Goal: Task Accomplishment & Management: Complete application form

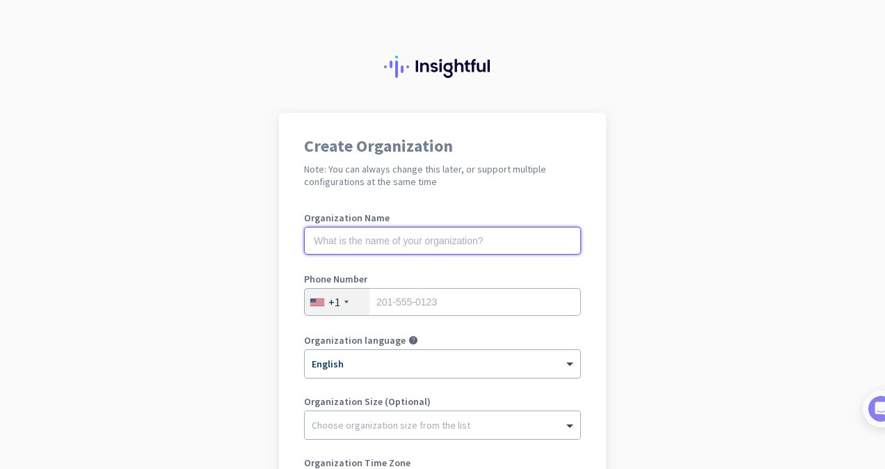
click at [321, 242] on input "text" at bounding box center [442, 241] width 277 height 28
type input "C"
type input "Nicki Chadwick"
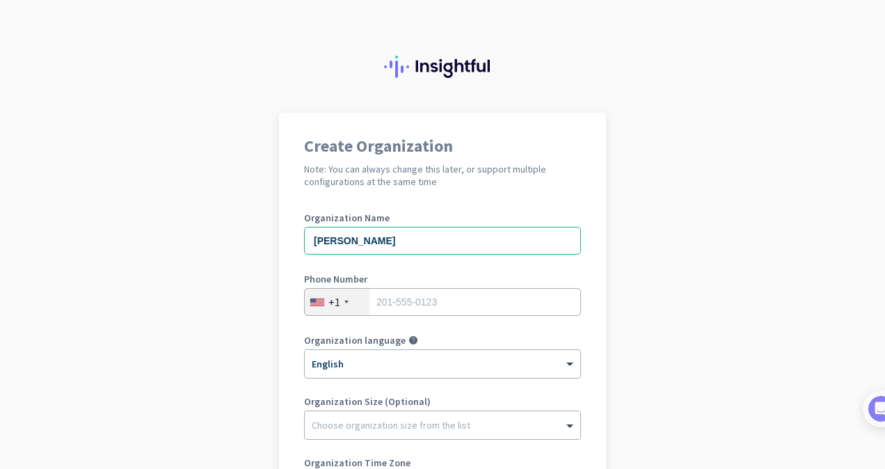
click at [340, 305] on div "+1" at bounding box center [337, 302] width 65 height 26
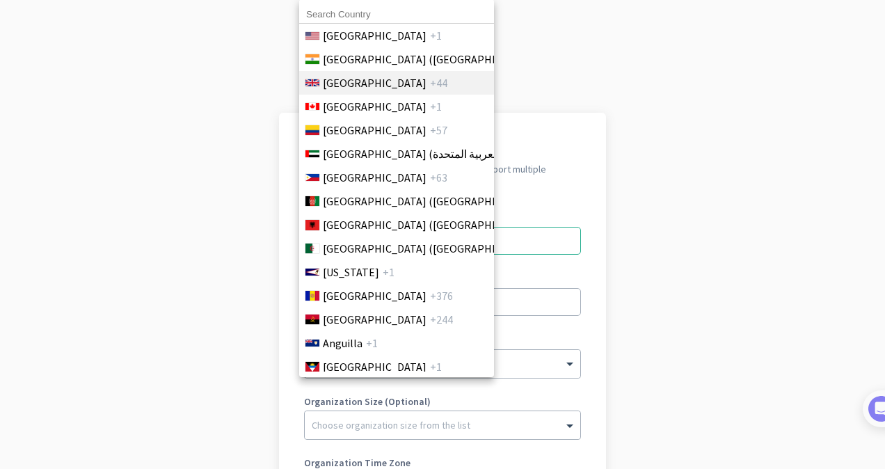
click at [372, 77] on span "United Kingdom" at bounding box center [375, 82] width 104 height 17
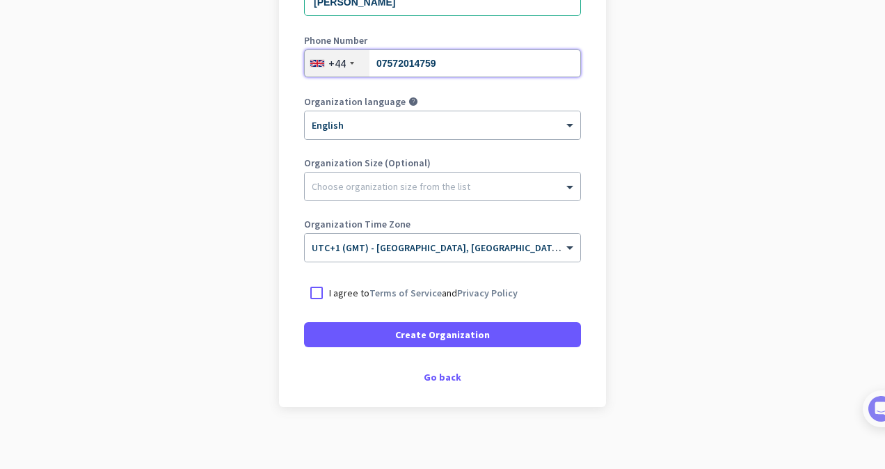
scroll to position [246, 0]
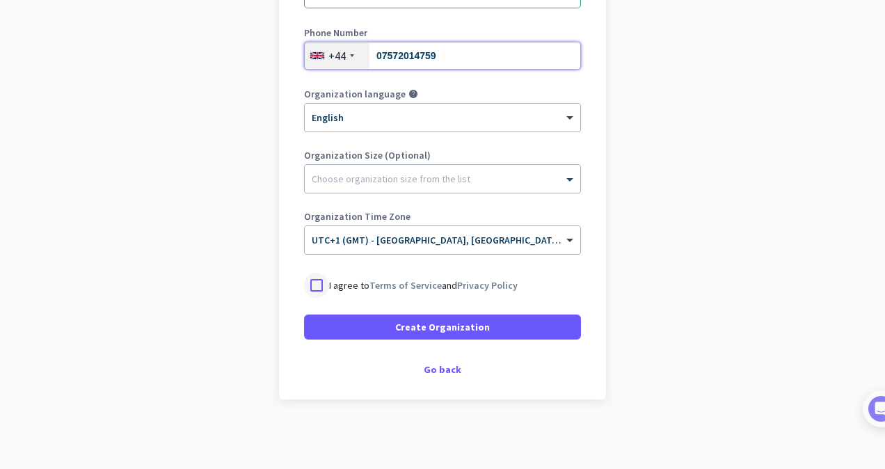
type input "07572014759"
click at [314, 282] on div at bounding box center [316, 285] width 25 height 25
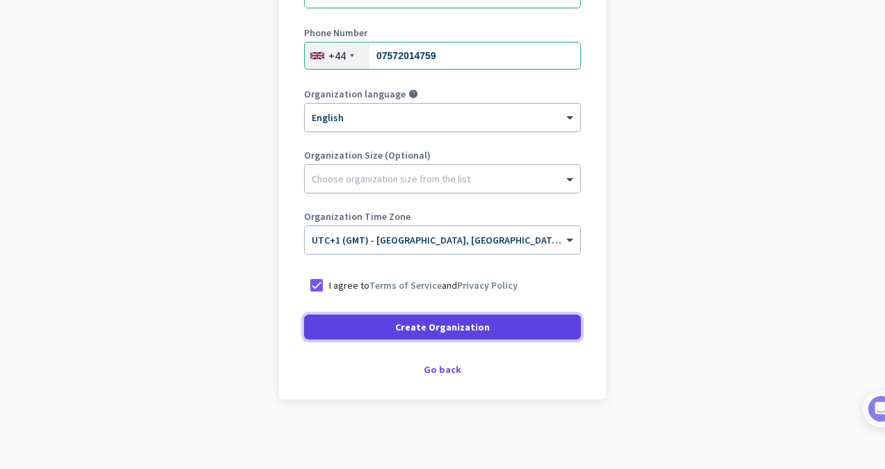
click at [432, 326] on span "Create Organization" at bounding box center [442, 327] width 95 height 14
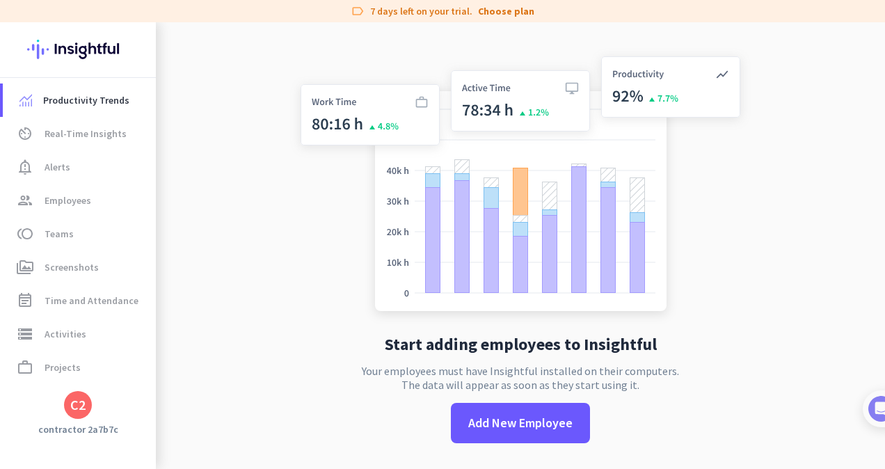
scroll to position [22, 0]
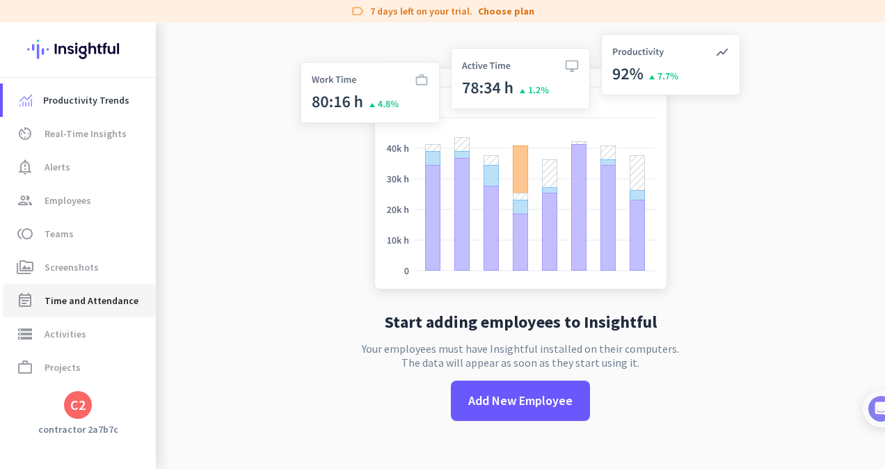
click at [90, 298] on span "Time and Attendance" at bounding box center [92, 300] width 94 height 17
